Goal: Information Seeking & Learning: Learn about a topic

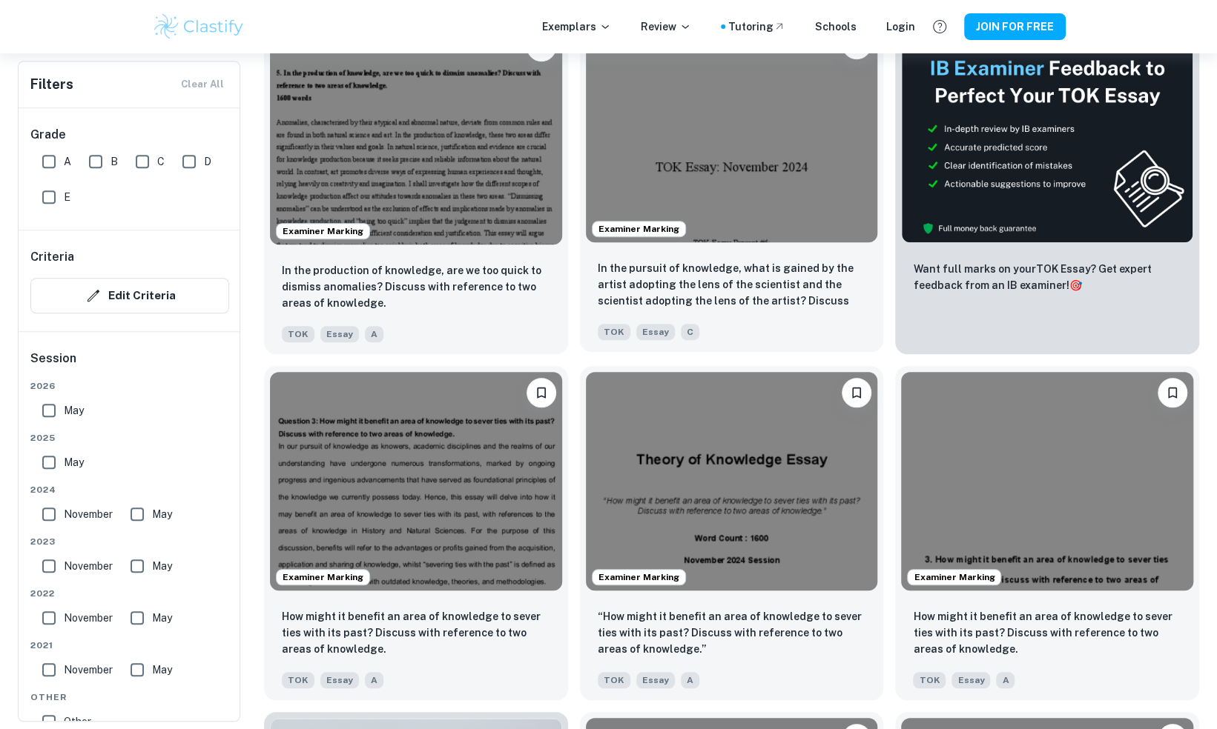
scroll to position [532, 0]
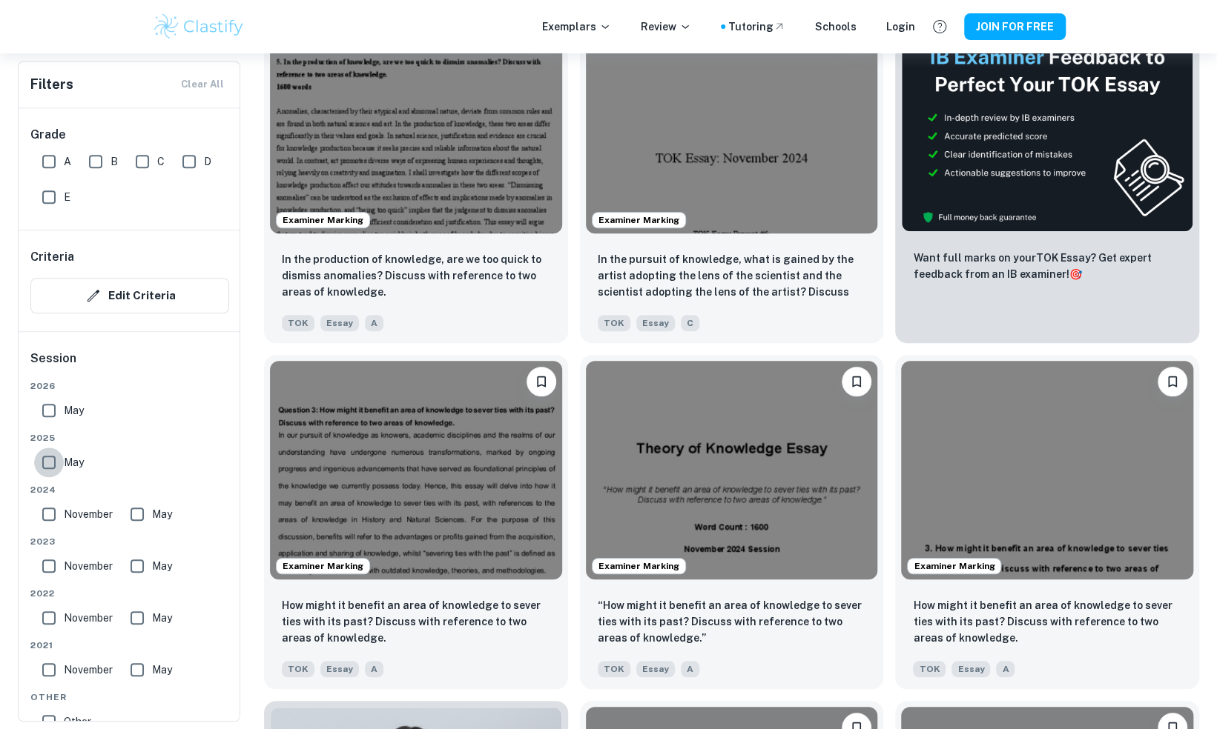
click at [56, 464] on input "May" at bounding box center [49, 463] width 30 height 30
checkbox input "true"
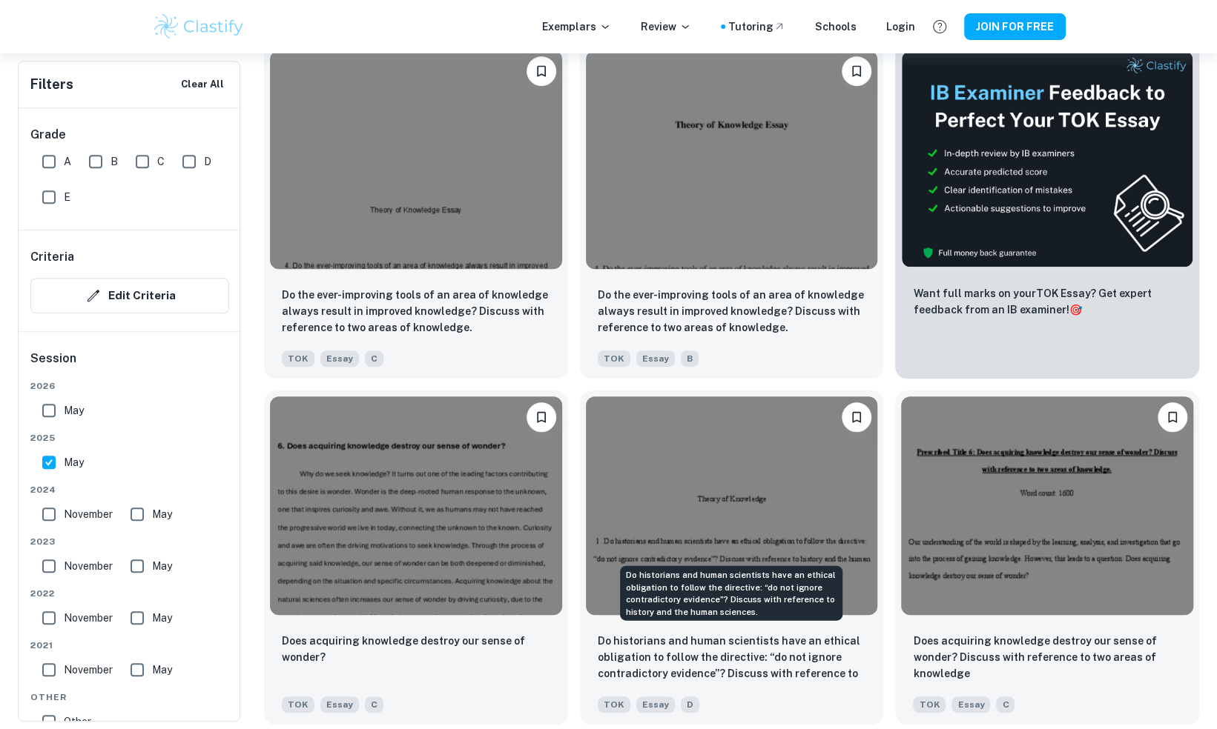
click at [818, 621] on div "Do historians and human scientists have an ethical obligation to follow the dir…" at bounding box center [730, 597] width 225 height 67
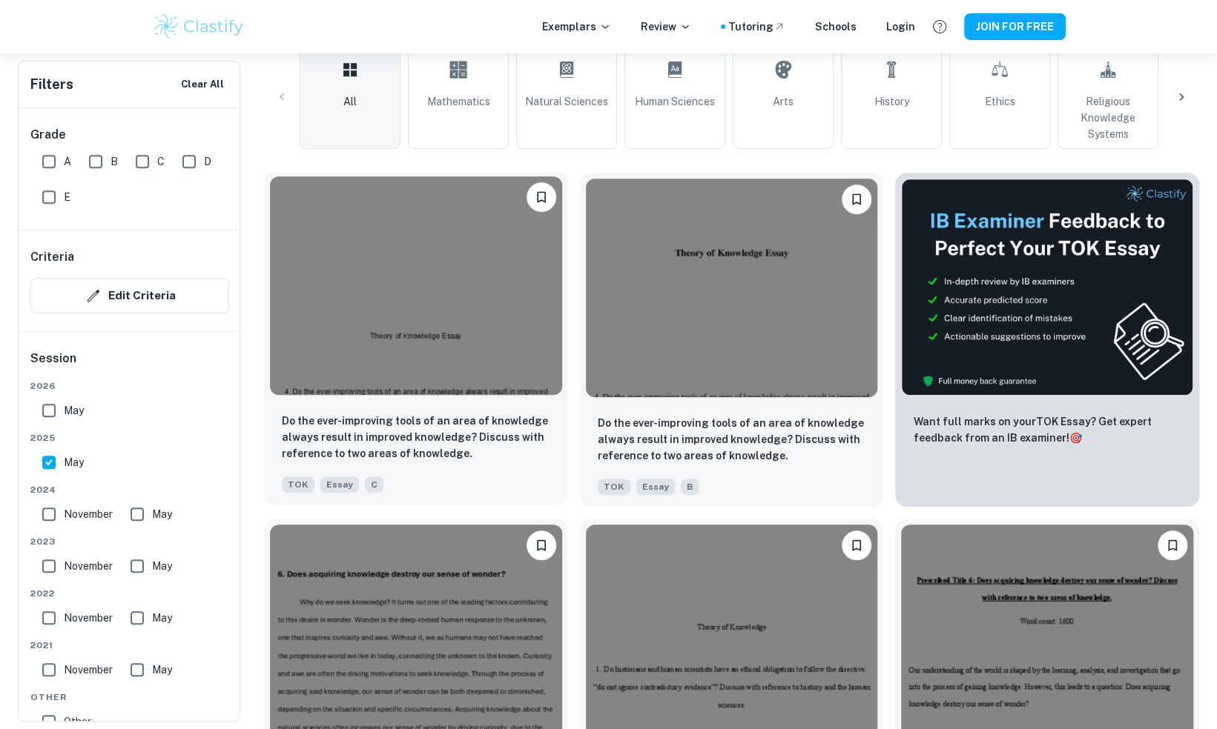
scroll to position [403, 0]
click at [457, 400] on div at bounding box center [416, 286] width 304 height 231
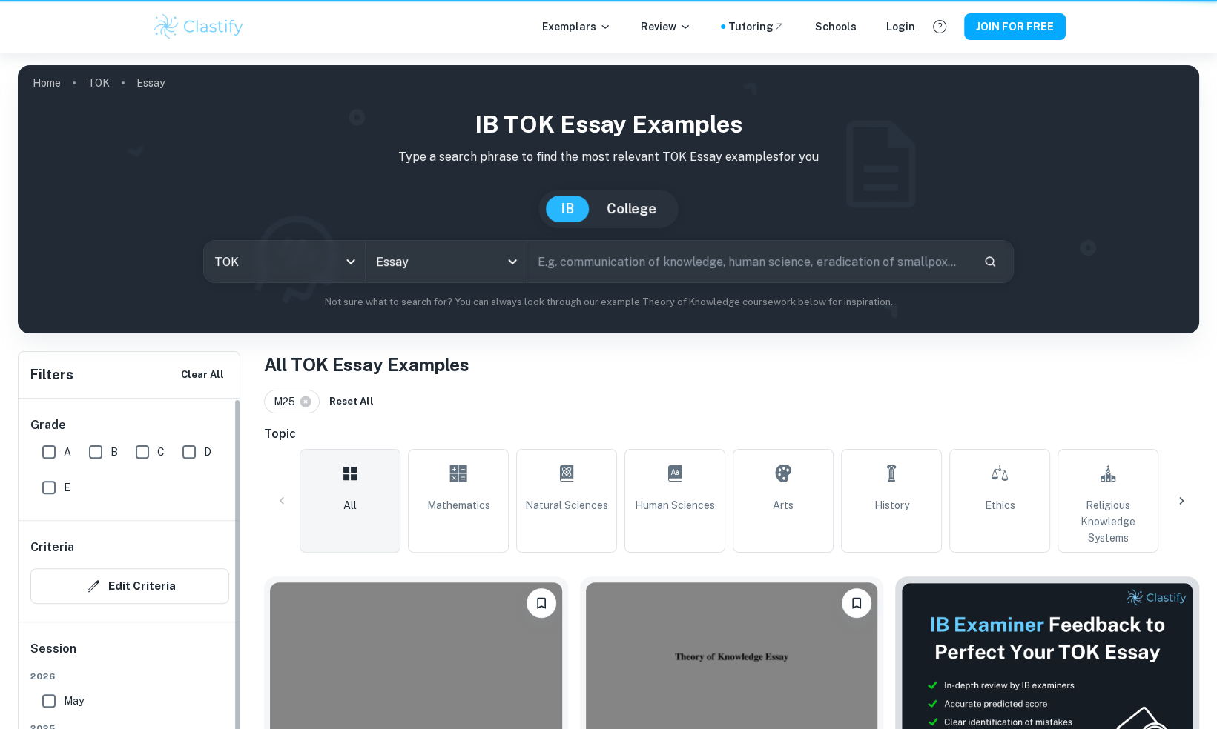
scroll to position [403, 0]
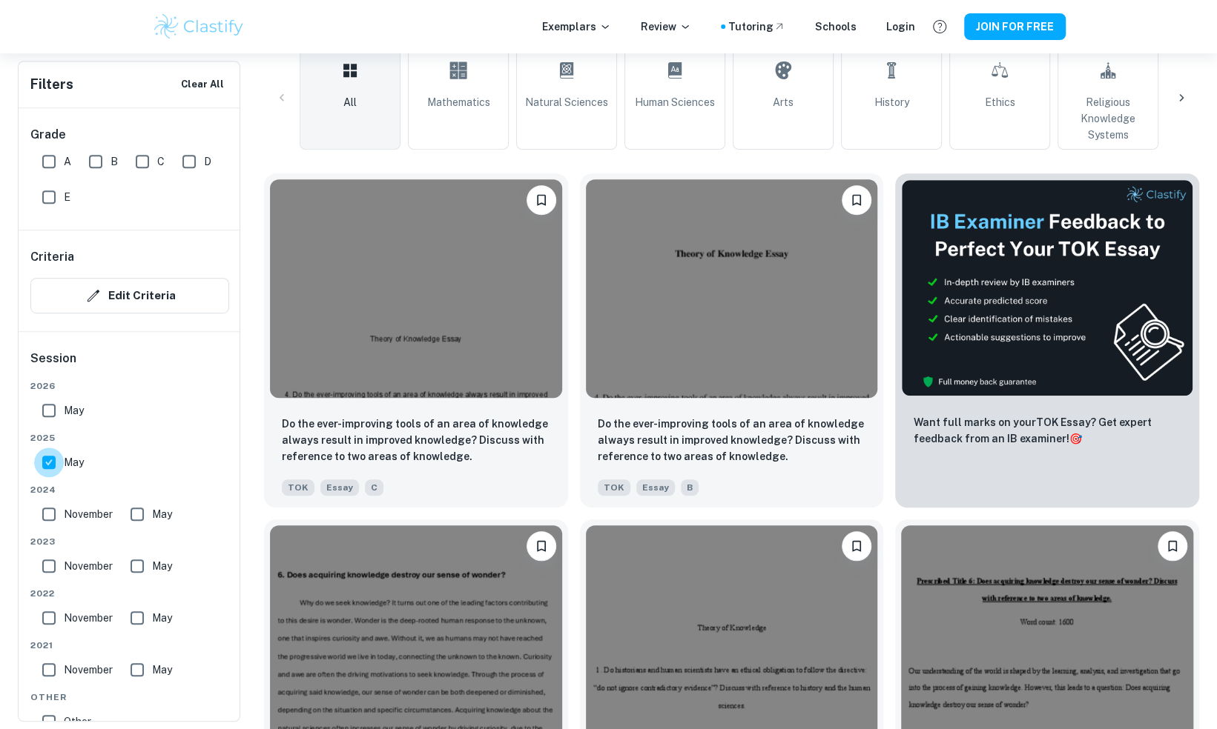
click at [47, 460] on input "May" at bounding box center [49, 463] width 30 height 30
checkbox input "false"
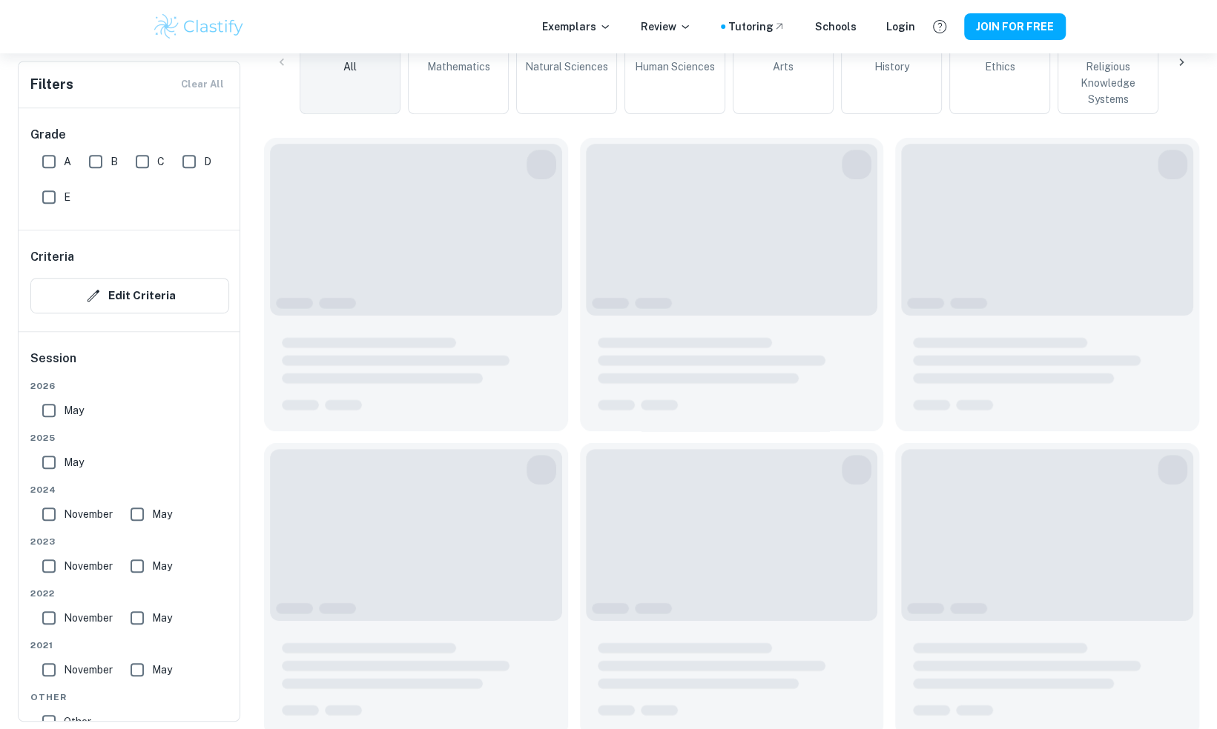
scroll to position [368, 0]
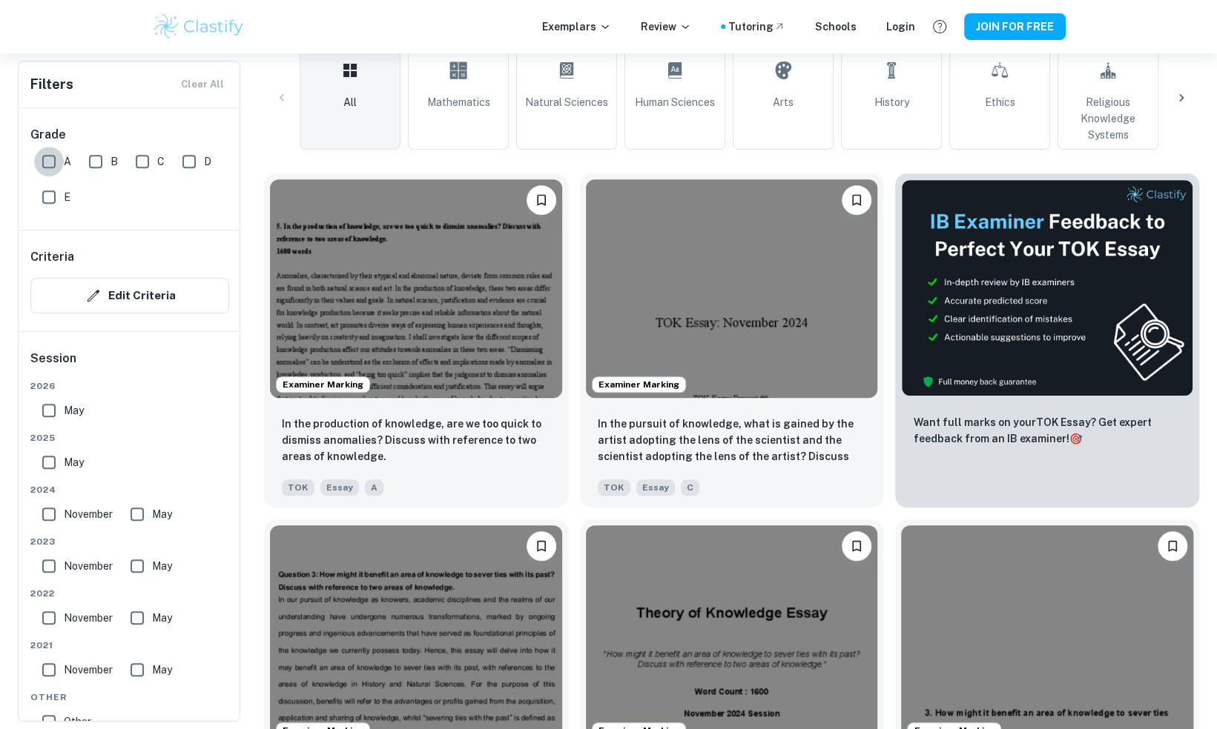
click at [43, 159] on input "A" at bounding box center [49, 162] width 30 height 30
checkbox input "true"
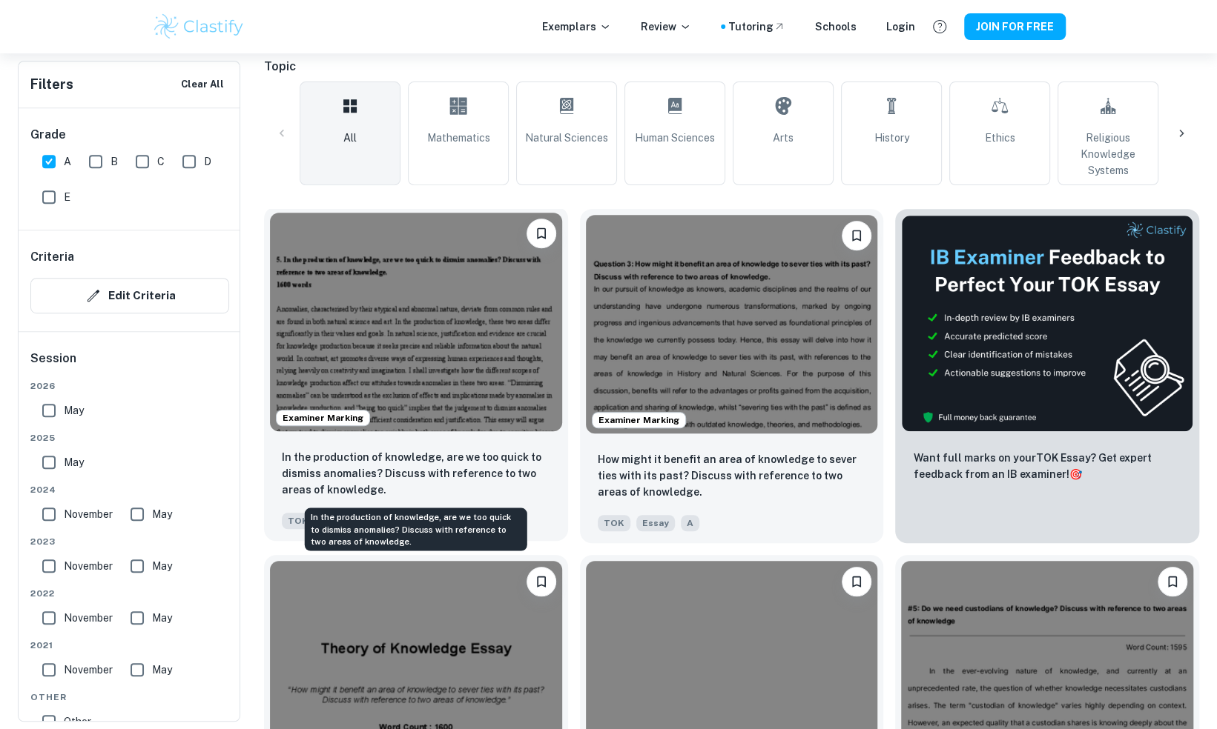
click at [423, 469] on p "In the production of knowledge, are we too quick to dismiss anomalies? Discuss …" at bounding box center [416, 473] width 268 height 49
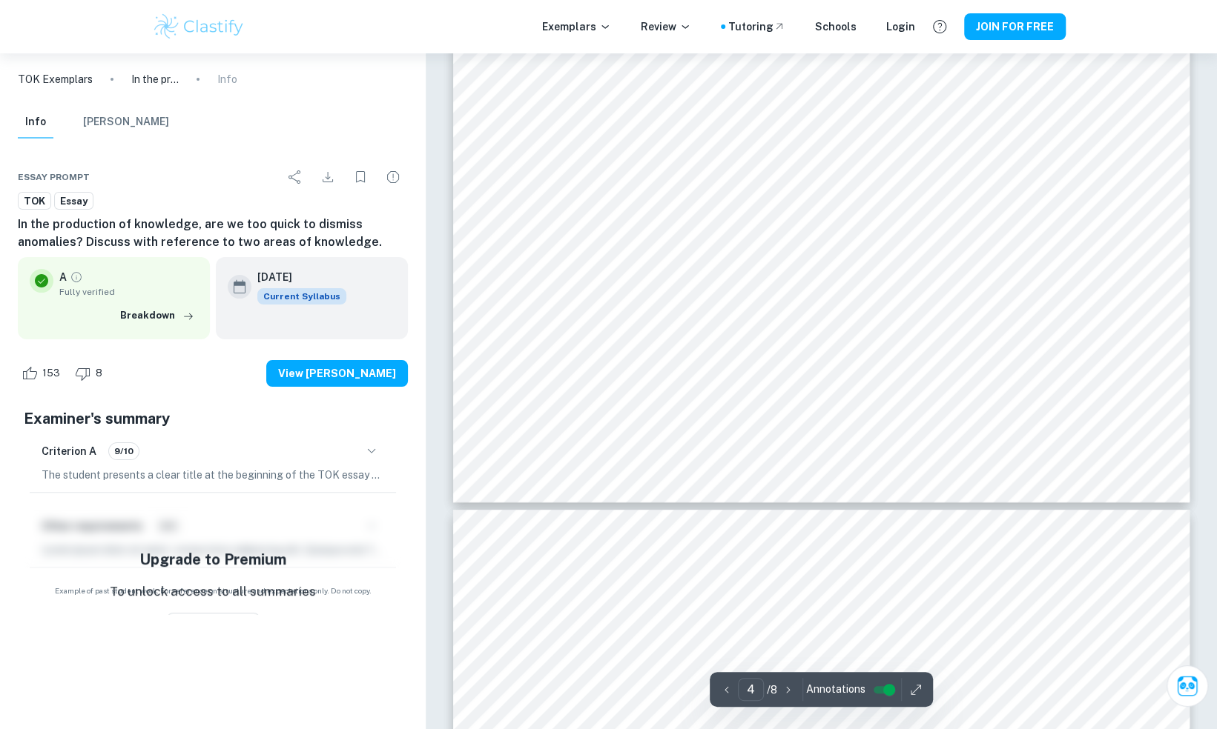
scroll to position [3633, 0]
type input "1"
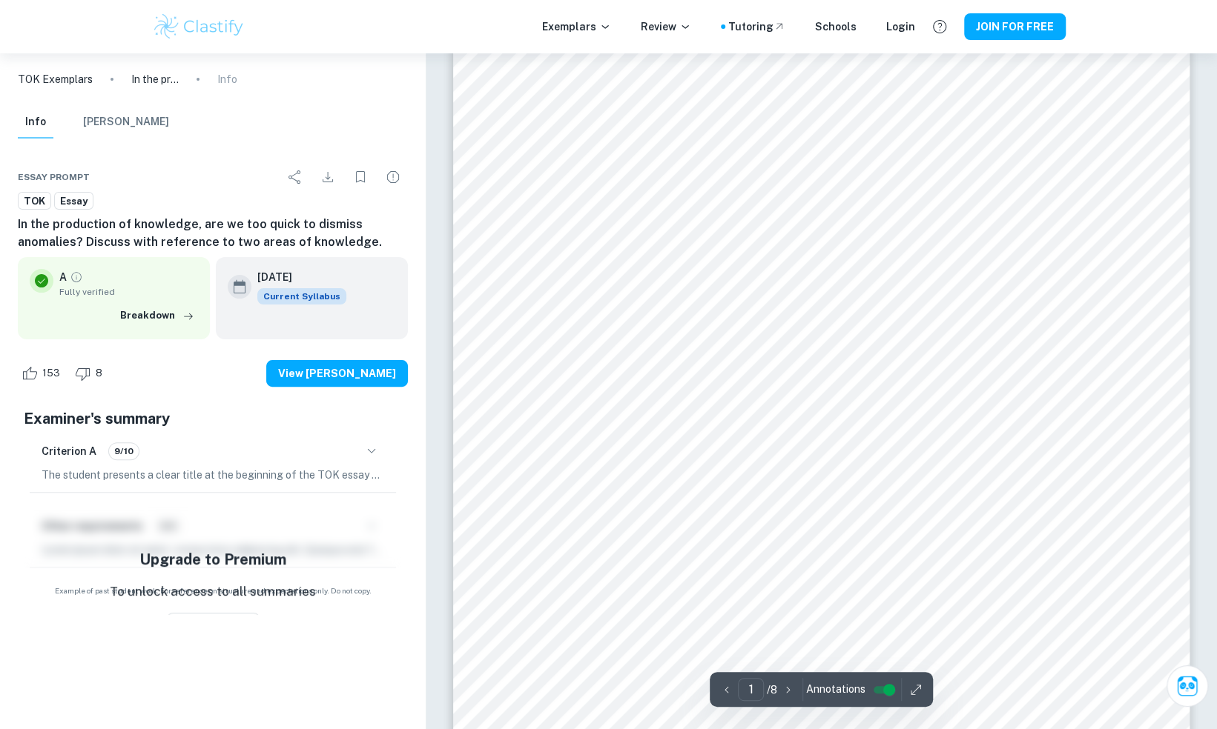
scroll to position [83, 0]
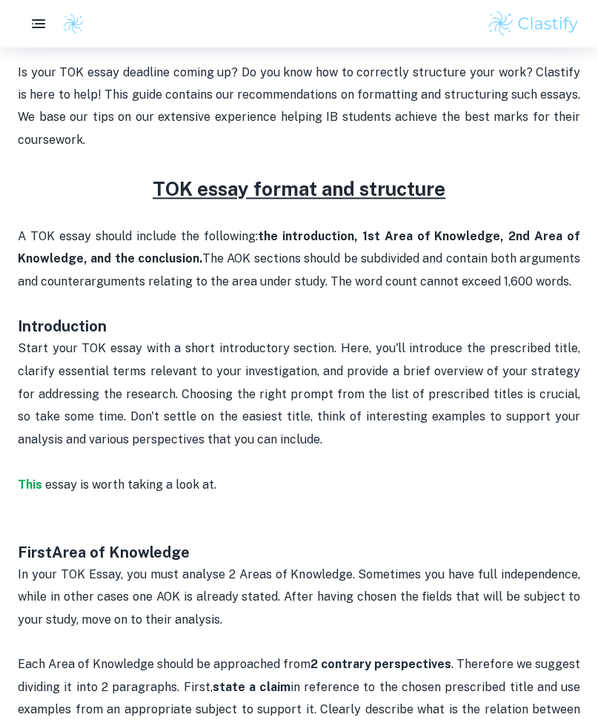
scroll to position [398, 0]
